Goal: Information Seeking & Learning: Learn about a topic

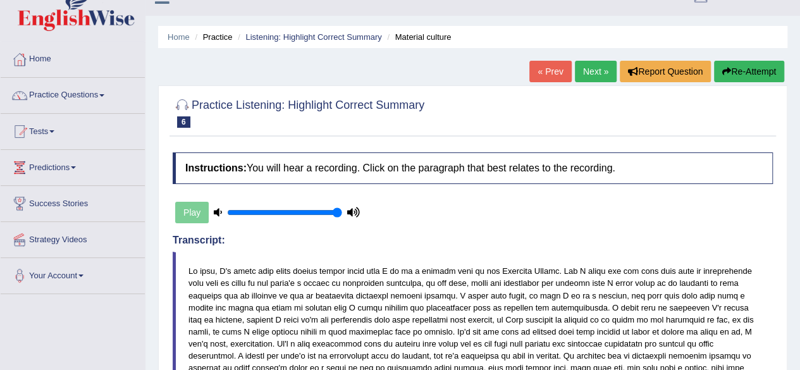
scroll to position [40, 0]
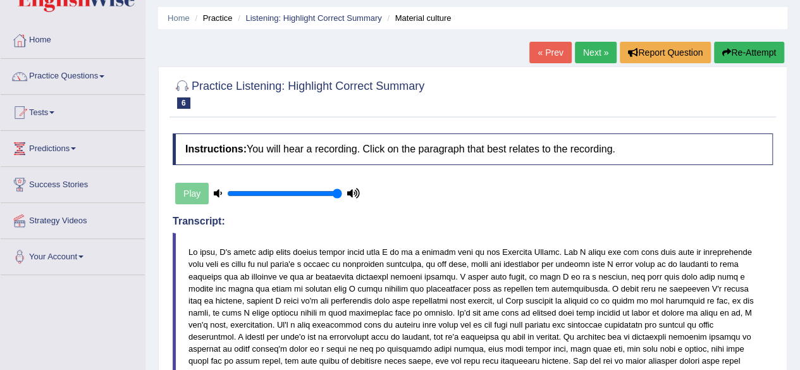
click at [595, 56] on link "Next »" at bounding box center [596, 53] width 42 height 22
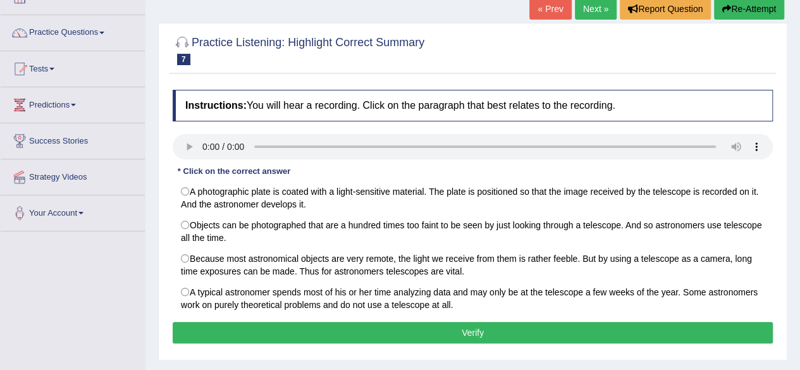
scroll to position [84, 0]
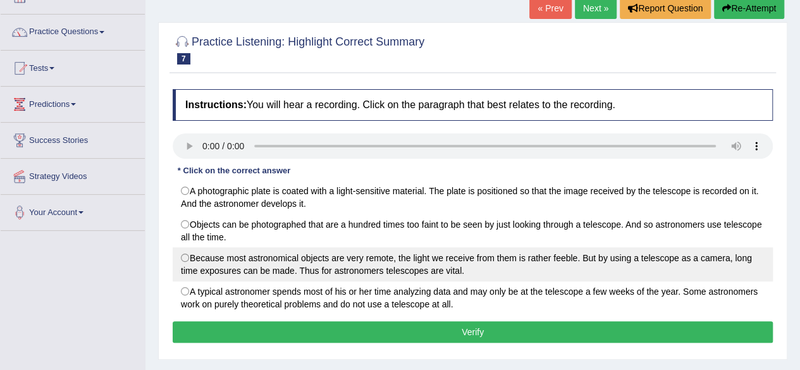
click at [468, 271] on label "Because most astronomical objects are very remote, the light we receive from th…" at bounding box center [473, 264] width 600 height 34
radio input "true"
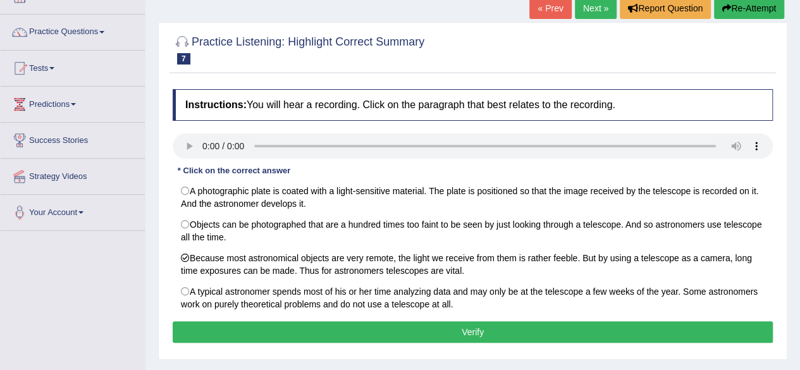
click at [488, 331] on button "Verify" at bounding box center [473, 332] width 600 height 22
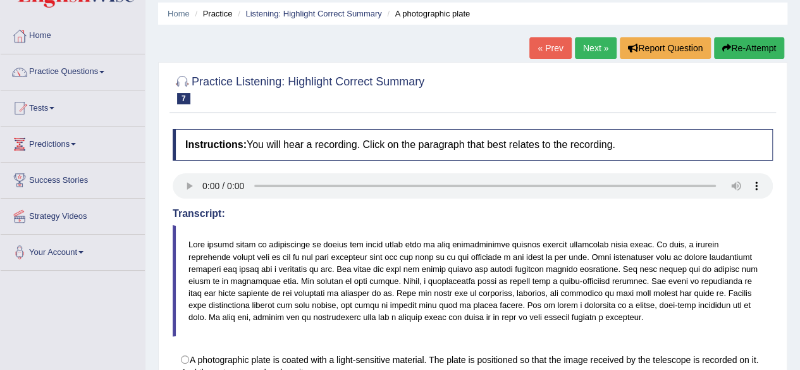
scroll to position [44, 0]
click at [593, 42] on link "Next »" at bounding box center [596, 48] width 42 height 22
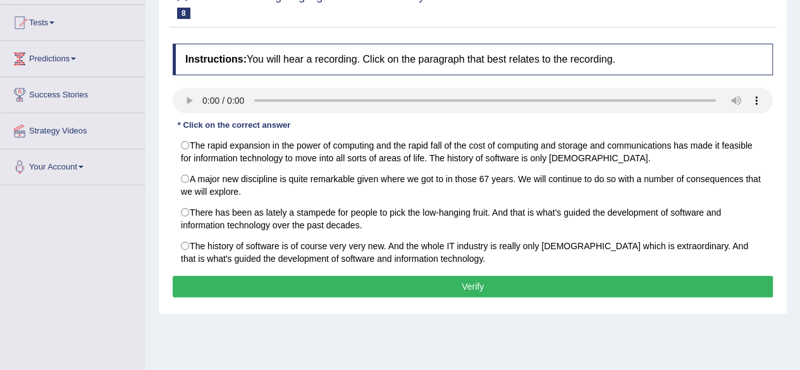
scroll to position [129, 0]
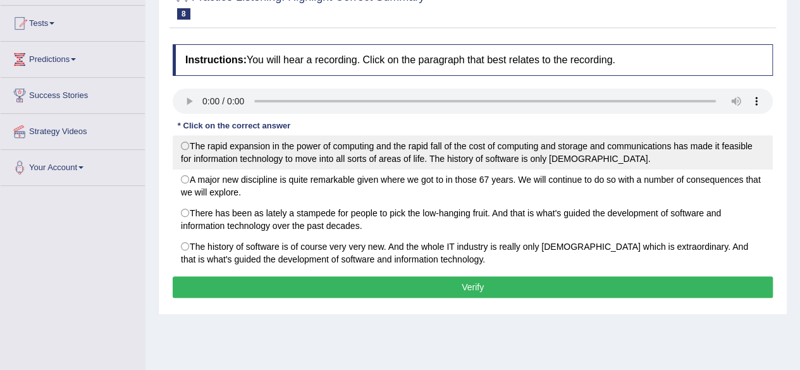
click at [357, 156] on label "The rapid expansion in the power of computing and the rapid fall of the cost of…" at bounding box center [473, 152] width 600 height 34
radio input "true"
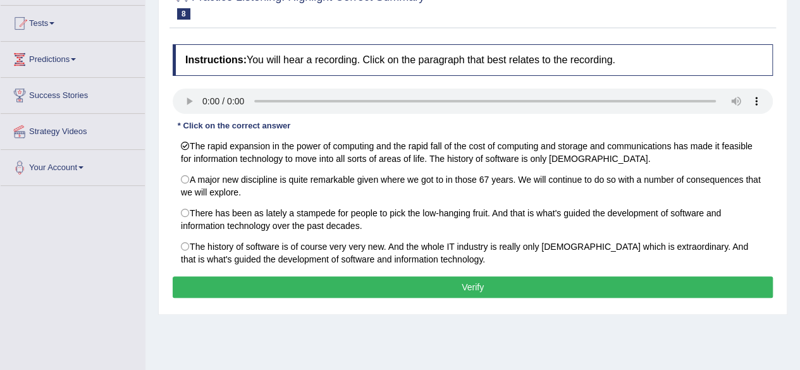
click at [486, 284] on button "Verify" at bounding box center [473, 287] width 600 height 22
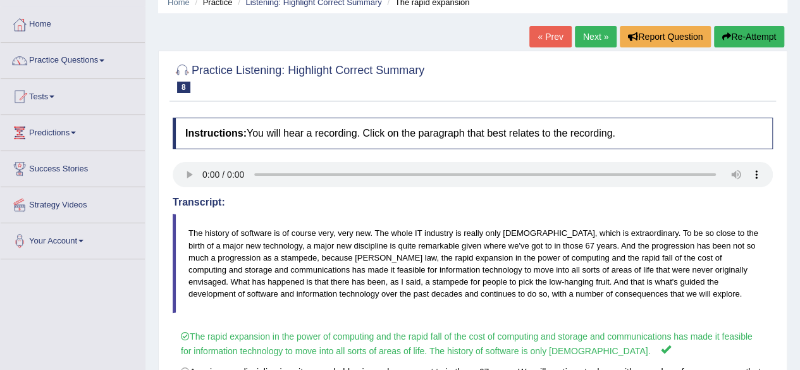
scroll to position [55, 0]
click at [769, 35] on button "Re-Attempt" at bounding box center [749, 38] width 70 height 22
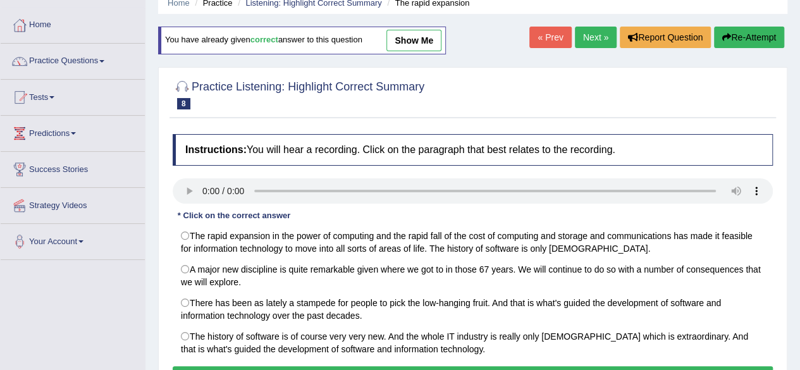
click at [578, 42] on link "Next »" at bounding box center [596, 38] width 42 height 22
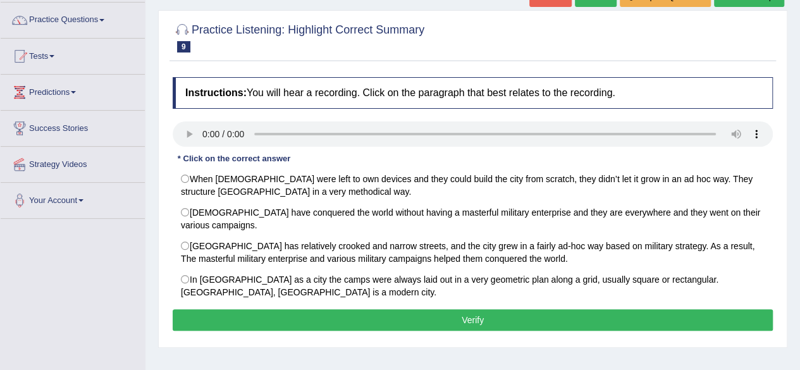
scroll to position [105, 0]
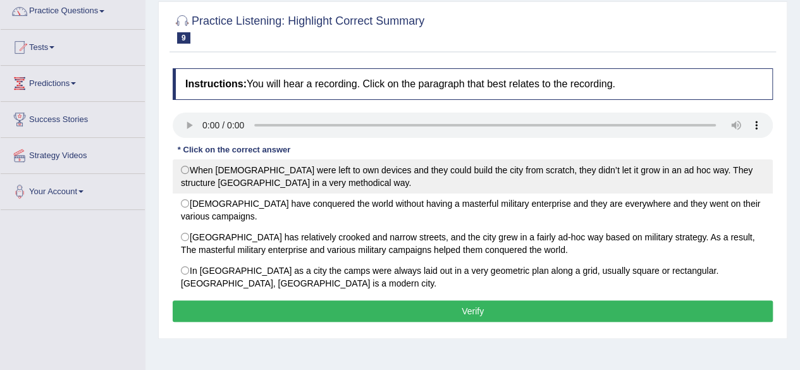
click at [227, 177] on label "When [DEMOGRAPHIC_DATA] were left to own devices and they could build the city …" at bounding box center [473, 176] width 600 height 34
radio input "true"
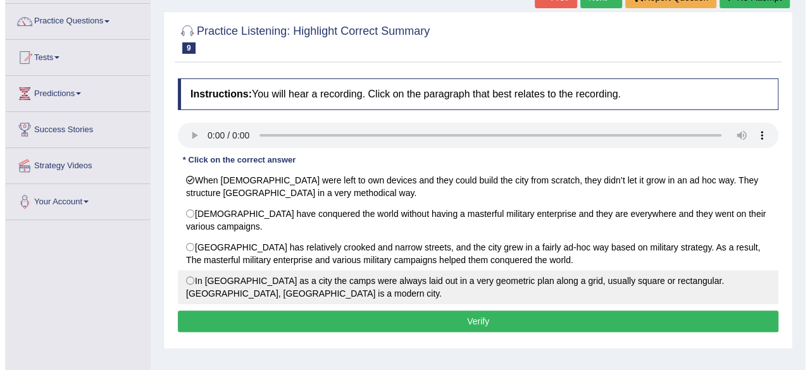
scroll to position [94, 0]
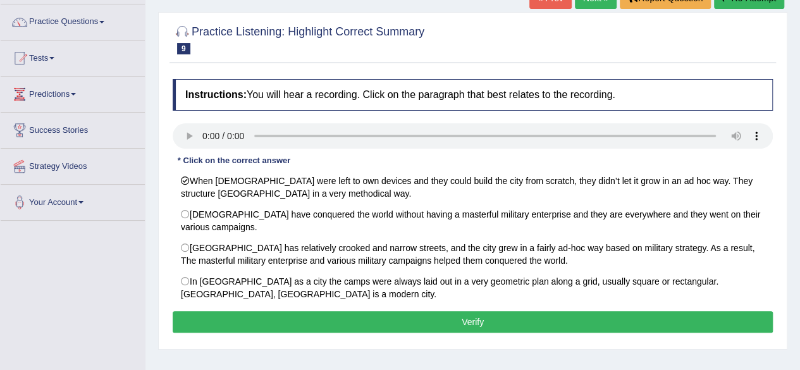
click at [488, 318] on button "Verify" at bounding box center [473, 322] width 600 height 22
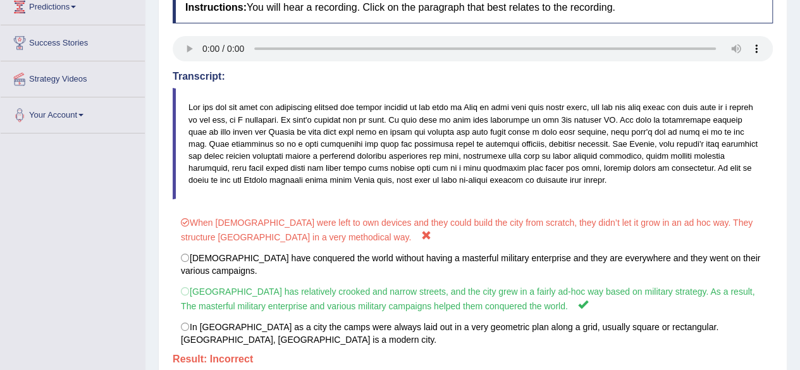
scroll to position [237, 0]
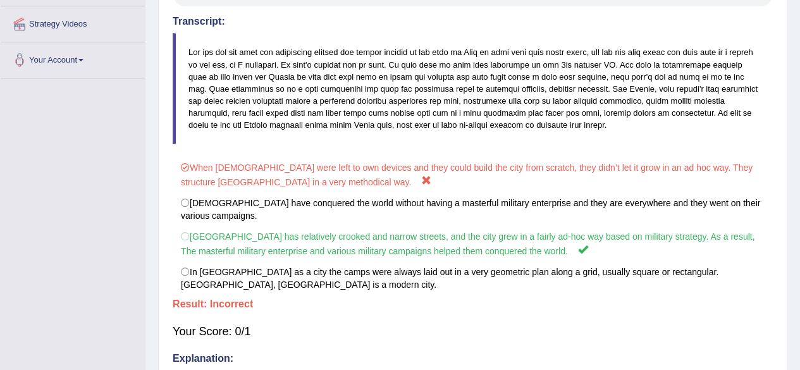
click at [380, 318] on div "Your Score: 0/1" at bounding box center [473, 331] width 600 height 30
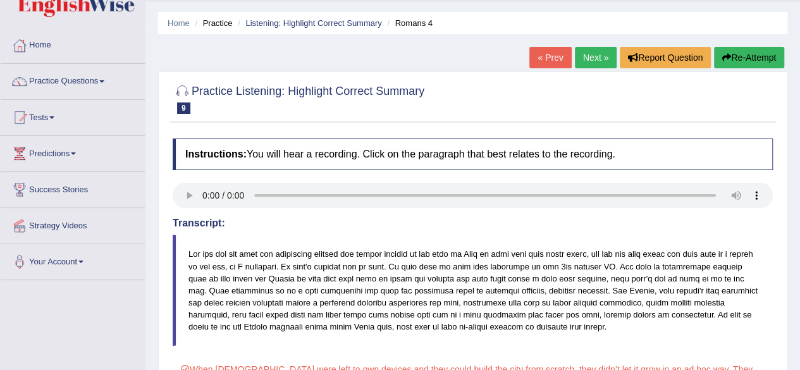
scroll to position [31, 0]
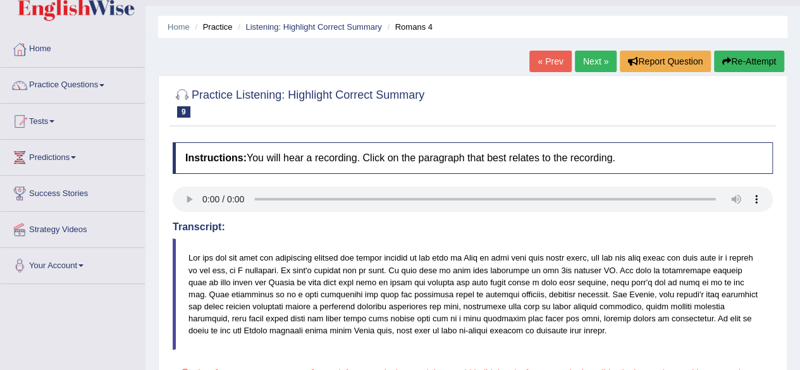
click at [596, 63] on link "Next »" at bounding box center [596, 62] width 42 height 22
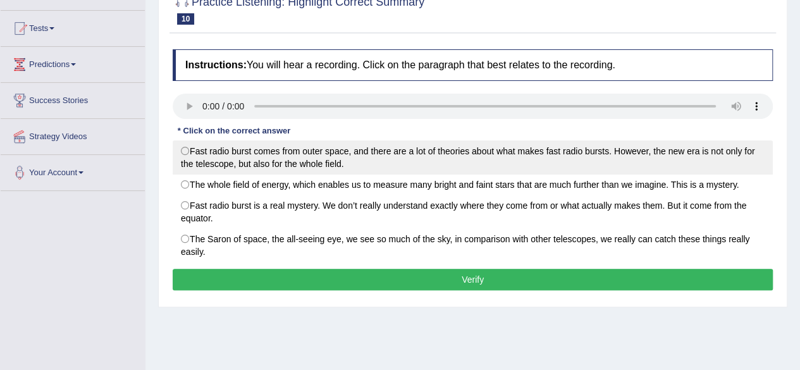
click at [180, 147] on label "Fast radio burst comes from outer space, and there are a lot of theories about …" at bounding box center [473, 157] width 600 height 34
radio input "true"
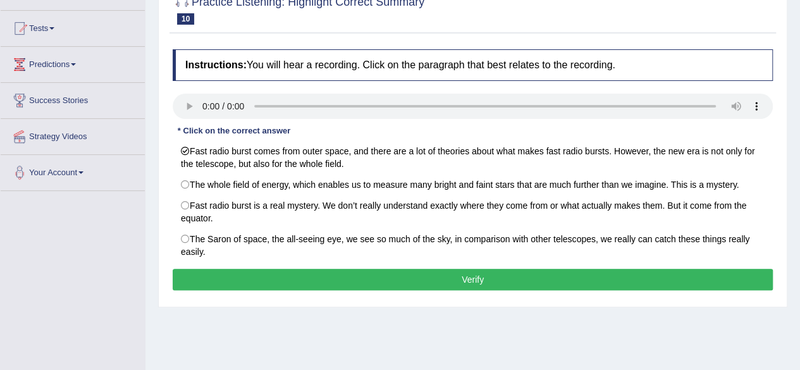
click at [468, 273] on button "Verify" at bounding box center [473, 280] width 600 height 22
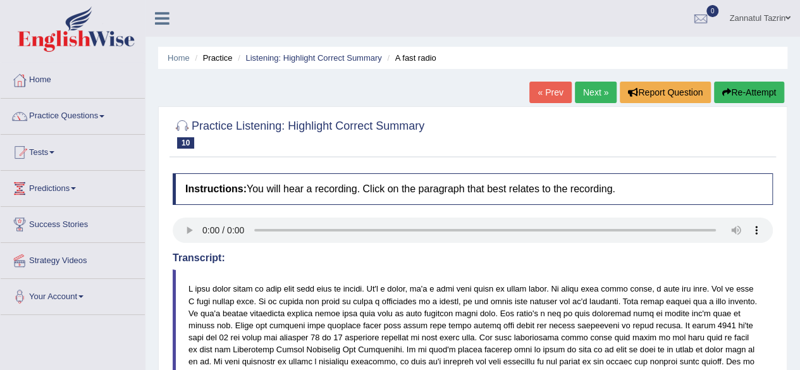
click at [589, 95] on link "Next »" at bounding box center [596, 93] width 42 height 22
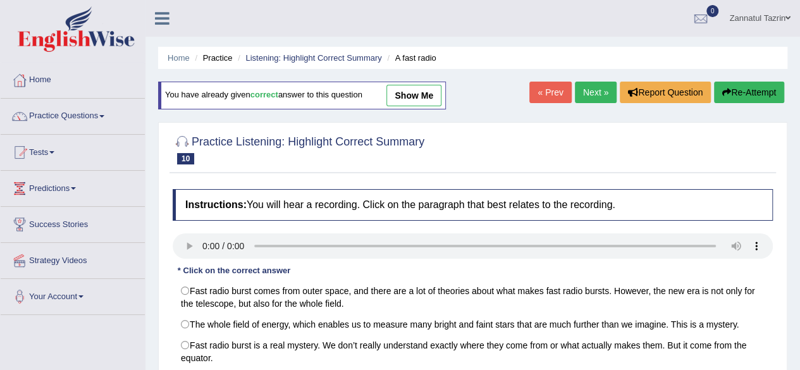
click at [419, 94] on link "show me" at bounding box center [414, 96] width 55 height 22
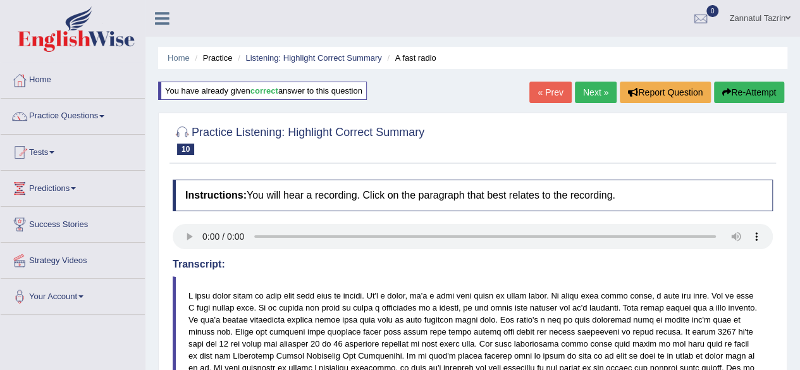
click at [552, 97] on link "« Prev" at bounding box center [550, 93] width 42 height 22
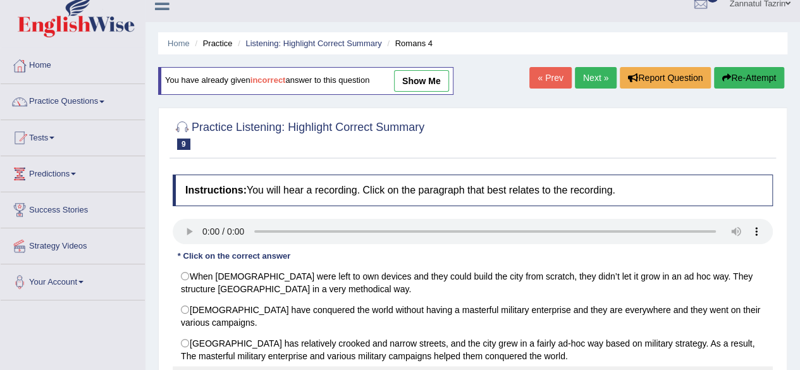
scroll to position [3, 0]
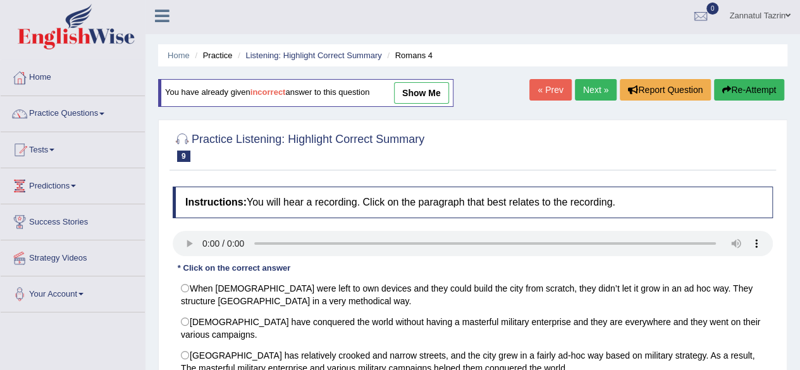
click at [423, 97] on link "show me" at bounding box center [421, 93] width 55 height 22
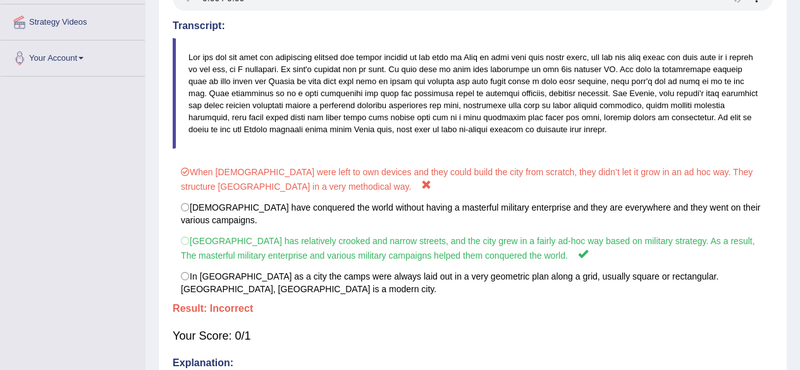
scroll to position [241, 0]
